Goal: Information Seeking & Learning: Learn about a topic

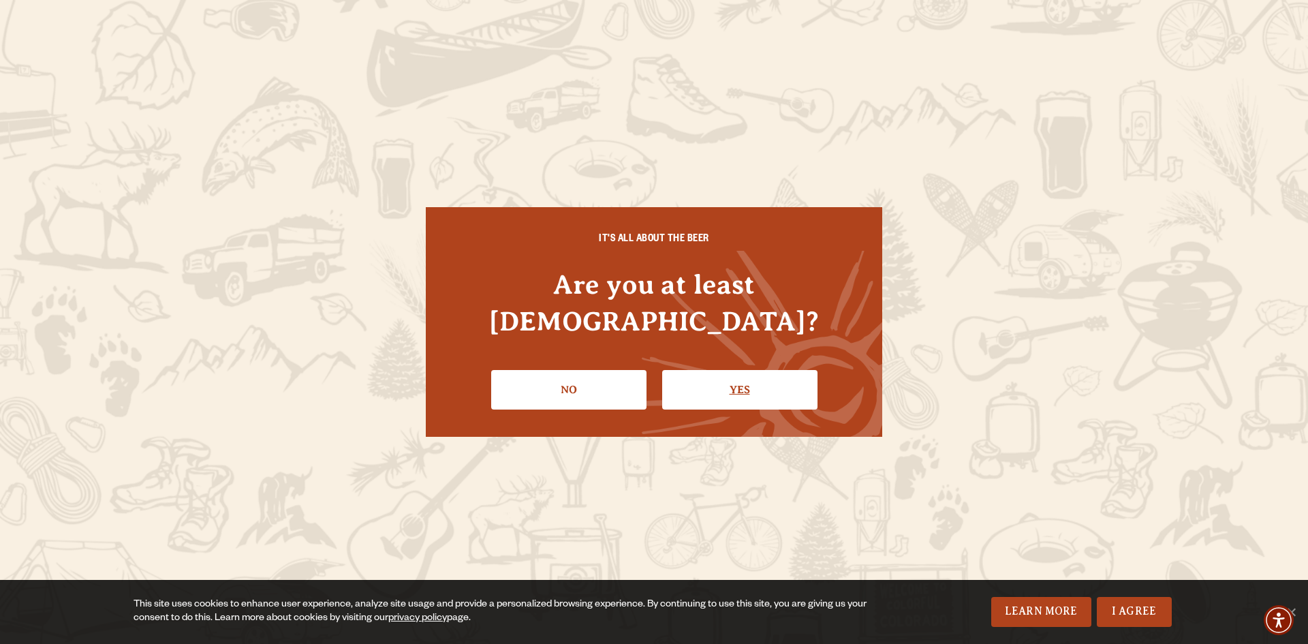
click at [733, 370] on link "Yes" at bounding box center [739, 390] width 155 height 40
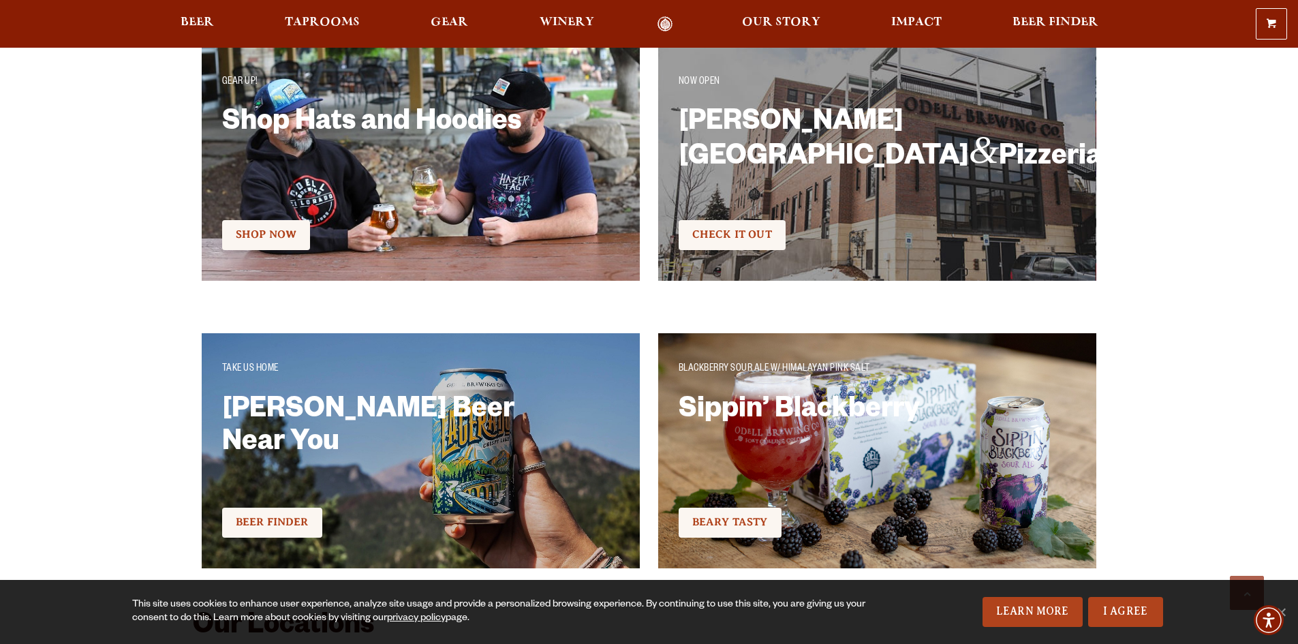
scroll to position [2521, 0]
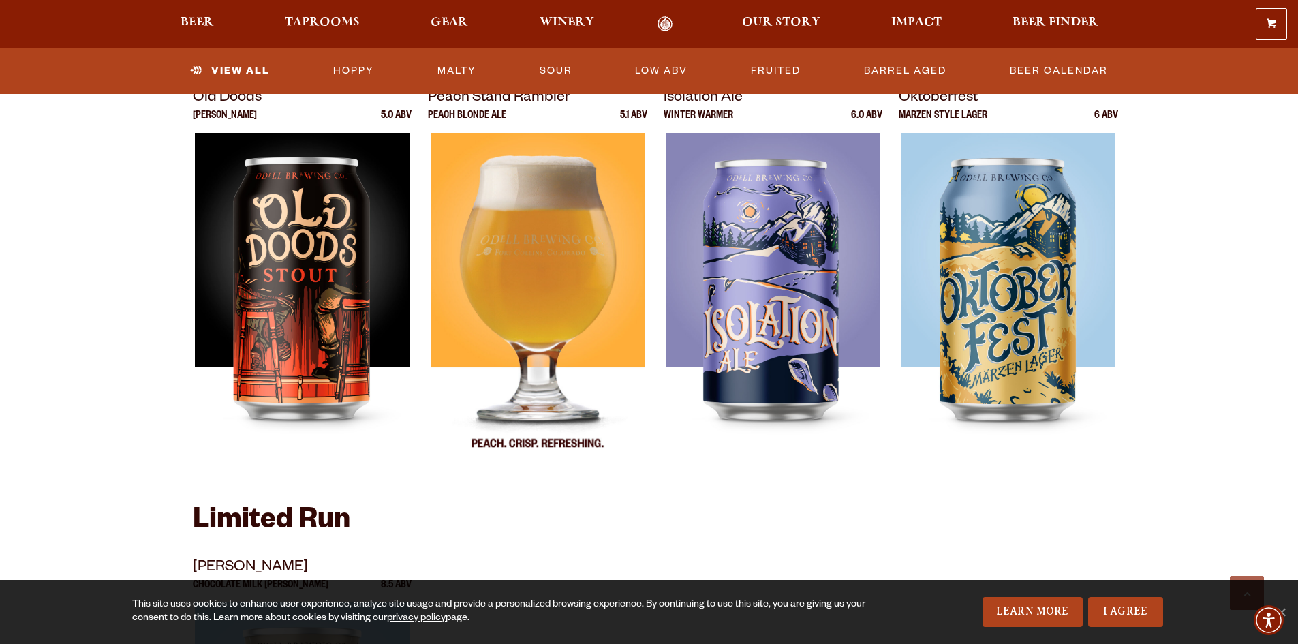
scroll to position [1907, 0]
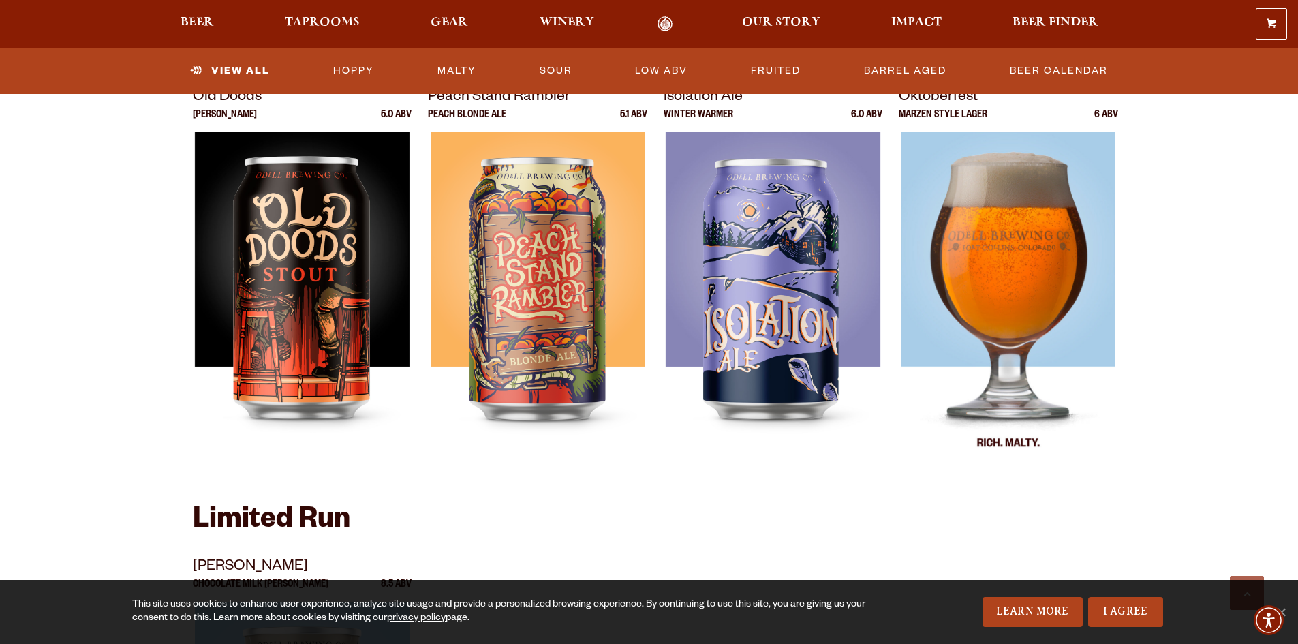
click at [1018, 212] on img at bounding box center [1008, 302] width 215 height 341
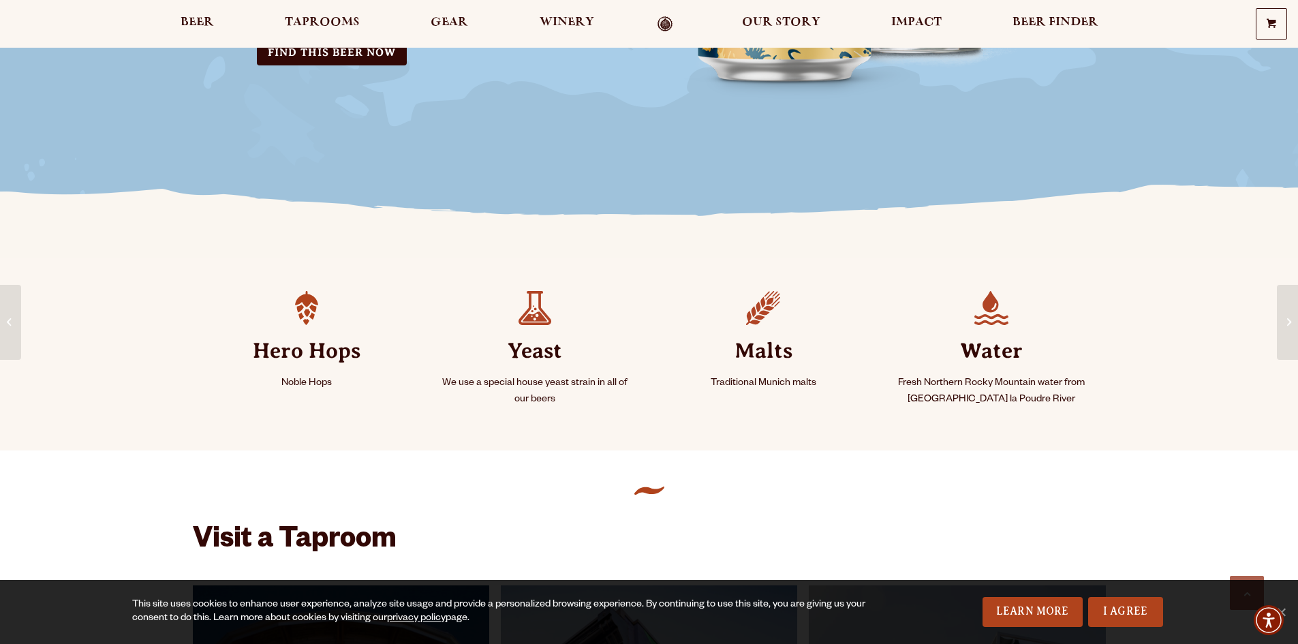
scroll to position [409, 0]
